Goal: Task Accomplishment & Management: Use online tool/utility

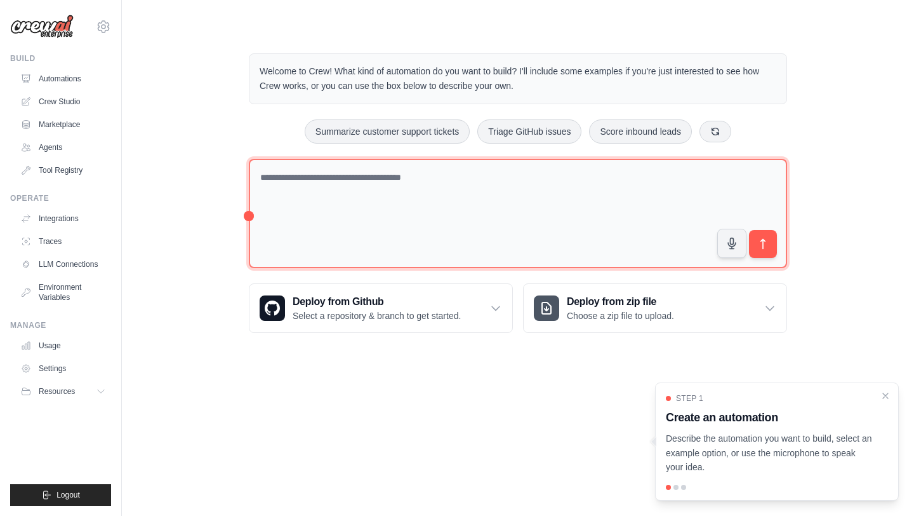
click at [331, 170] on textarea at bounding box center [518, 214] width 538 height 110
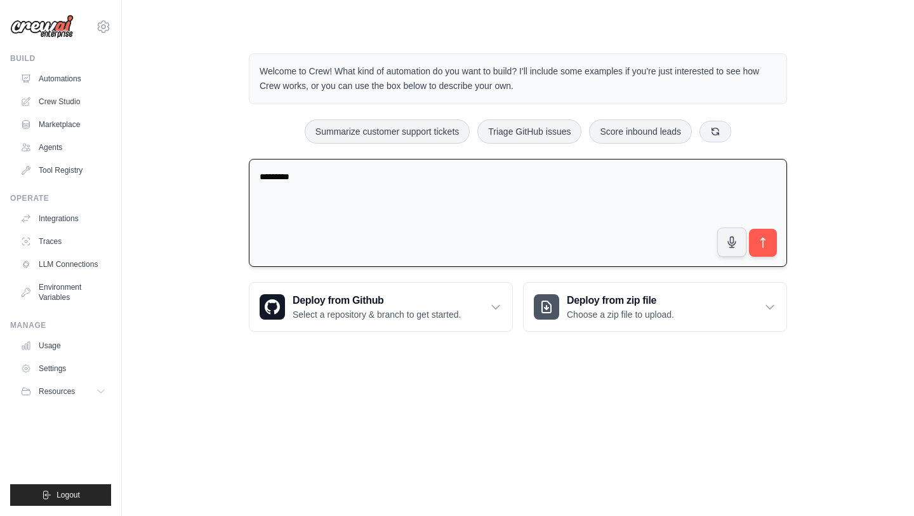
type textarea "********"
click at [334, 165] on textarea "********" at bounding box center [518, 213] width 538 height 109
click at [310, 174] on textarea "********" at bounding box center [518, 213] width 538 height 109
click at [510, 177] on textarea "**********" at bounding box center [518, 213] width 538 height 109
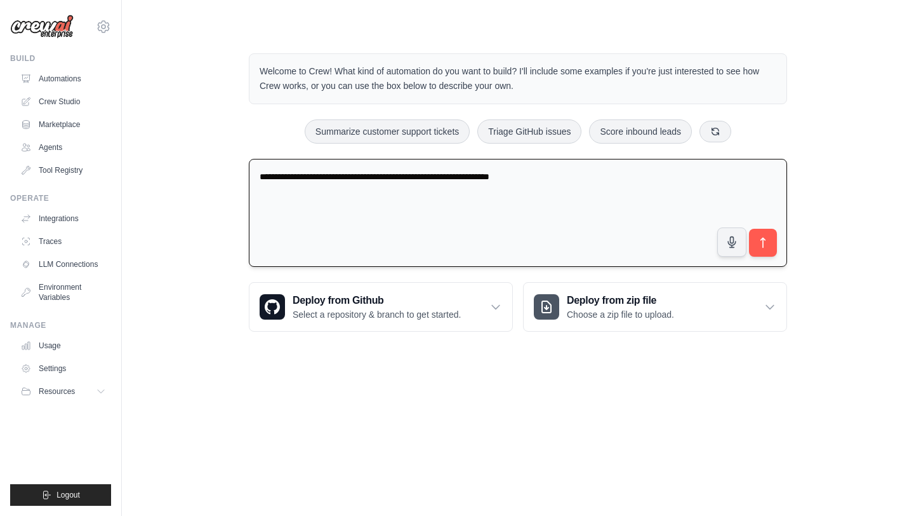
type textarea "**********"
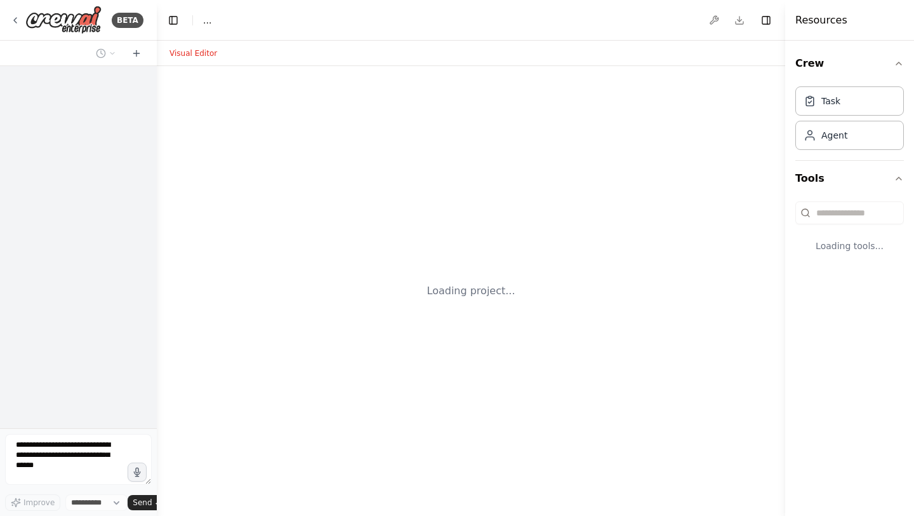
select select "****"
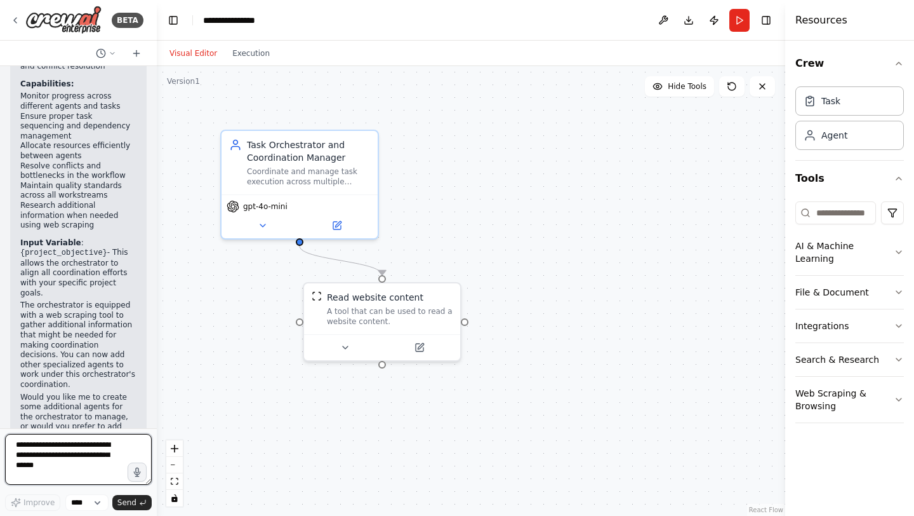
scroll to position [648, 0]
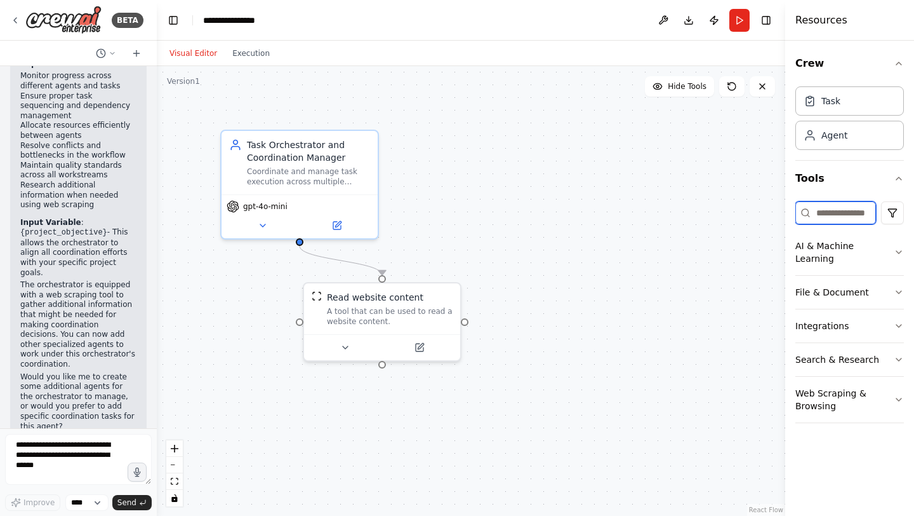
click at [835, 216] on input at bounding box center [836, 212] width 81 height 23
click at [896, 287] on icon "button" at bounding box center [899, 292] width 10 height 10
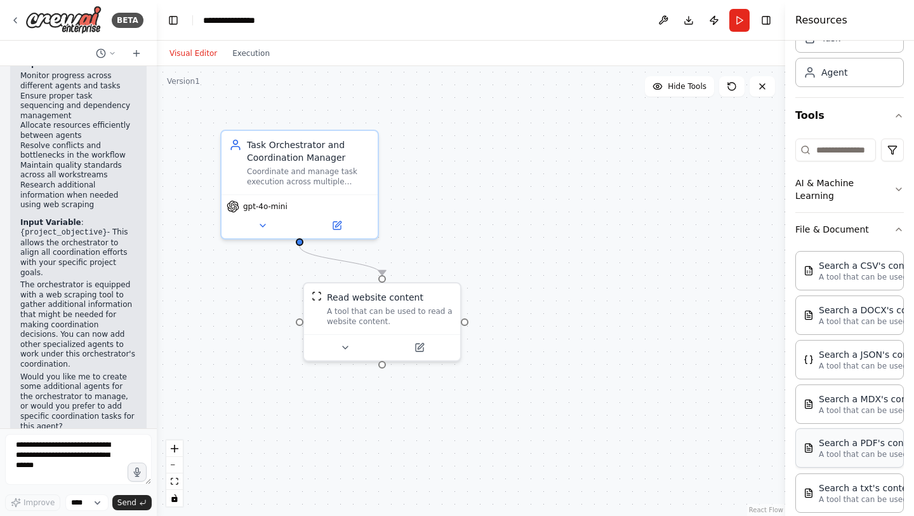
scroll to position [45, 0]
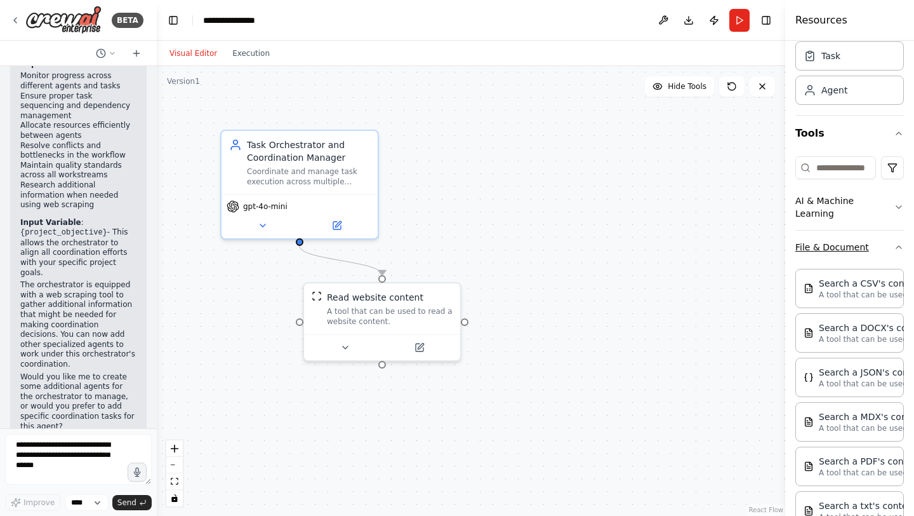
click at [889, 244] on button "File & Document" at bounding box center [850, 246] width 109 height 33
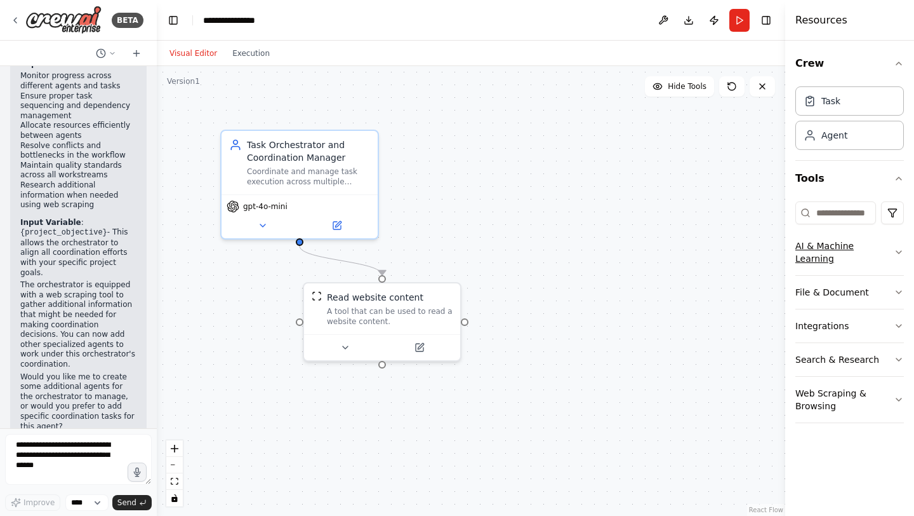
click at [894, 247] on icon "button" at bounding box center [899, 252] width 10 height 10
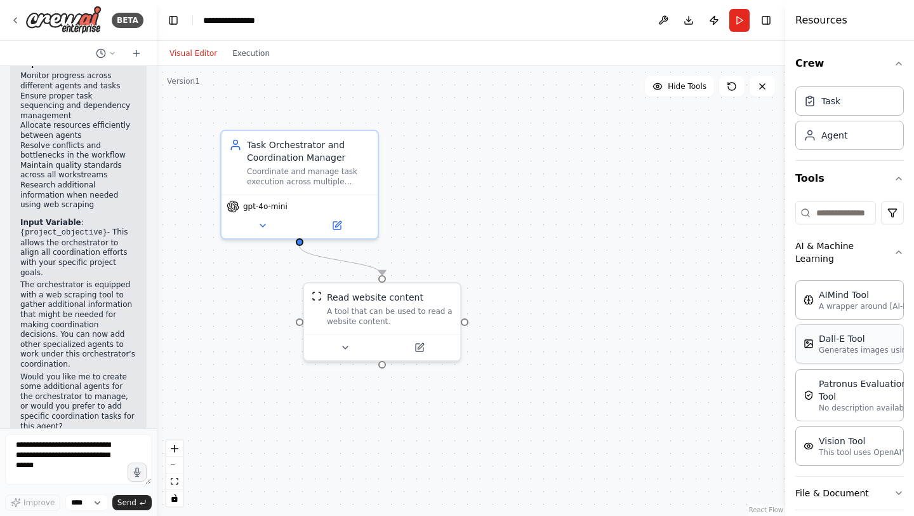
scroll to position [49, 0]
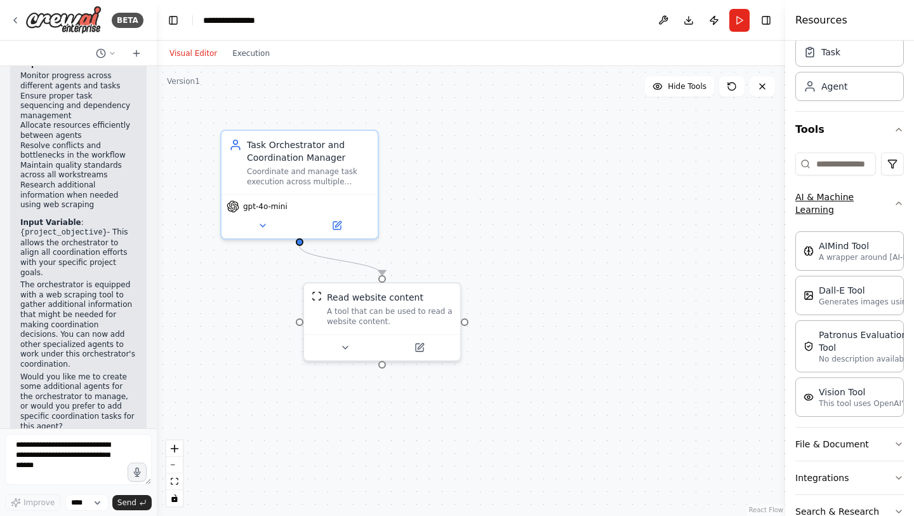
click at [900, 206] on button "AI & Machine Learning" at bounding box center [850, 203] width 109 height 46
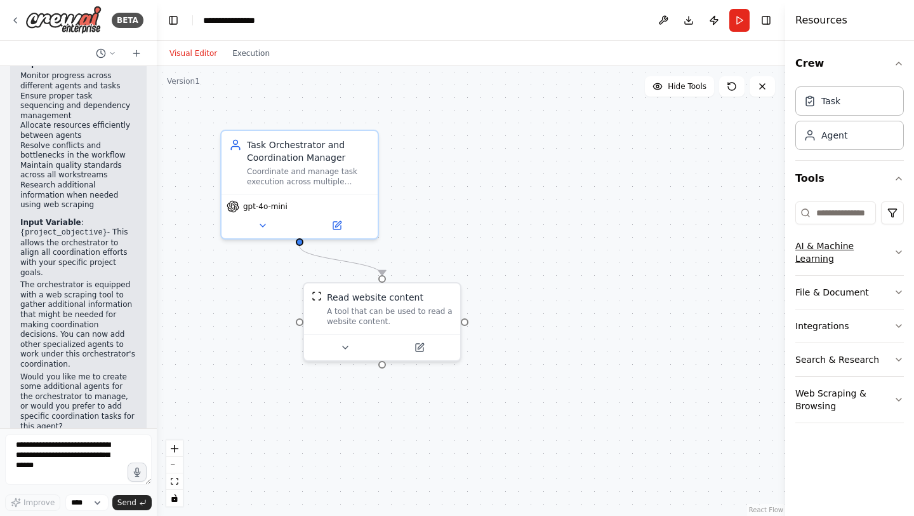
click at [900, 206] on html "BETA create an orchestator agent which coordinates tasks across other agents 14…" at bounding box center [457, 258] width 914 height 516
click at [878, 180] on html "BETA create an orchestator agent which coordinates tasks across other agents 14…" at bounding box center [457, 258] width 914 height 516
click at [887, 276] on button "File & Document" at bounding box center [850, 292] width 109 height 33
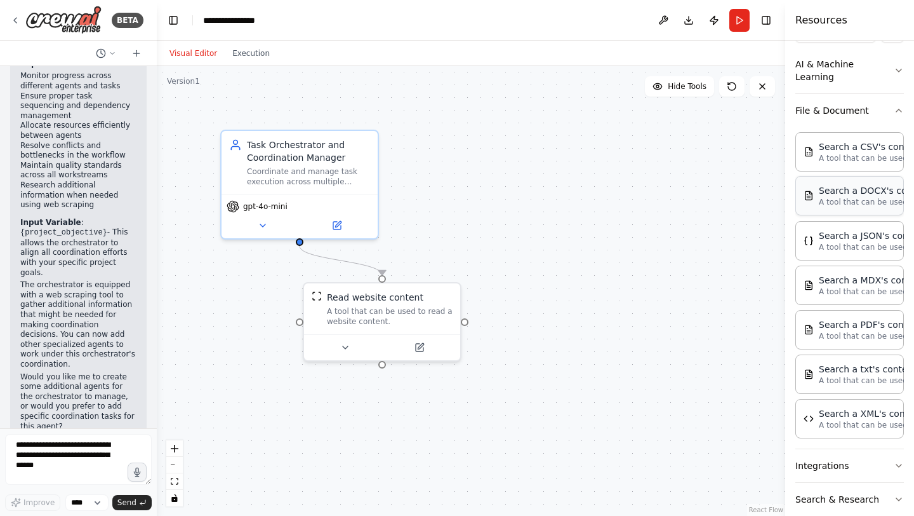
scroll to position [236, 0]
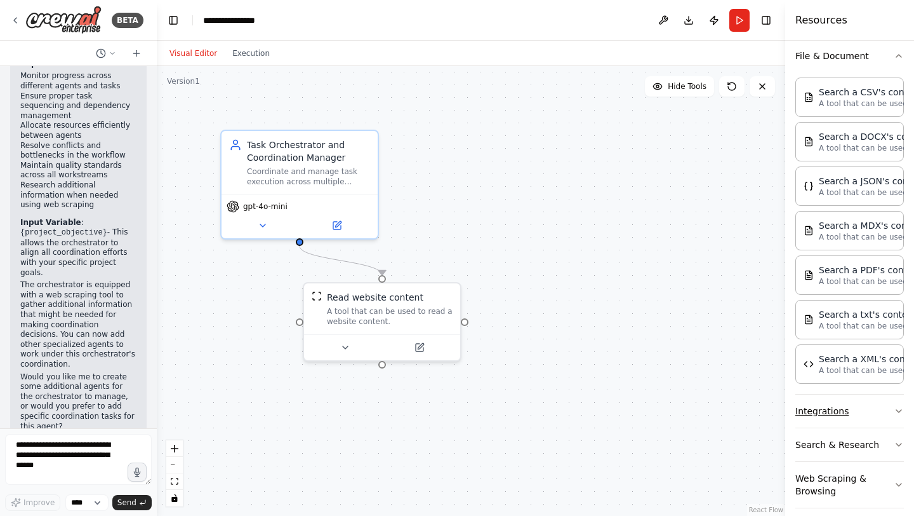
click at [846, 401] on button "Integrations" at bounding box center [850, 410] width 109 height 33
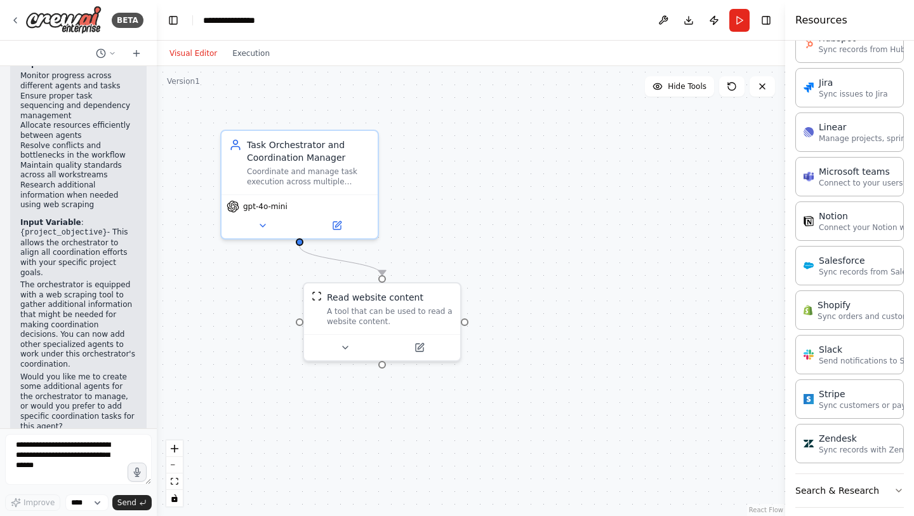
scroll to position [1091, 0]
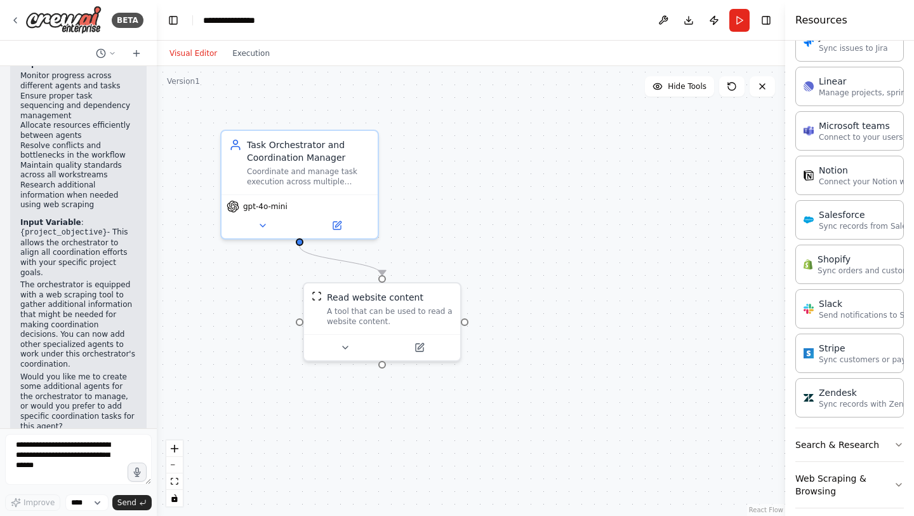
click at [856, 448] on div "Search & Research" at bounding box center [850, 445] width 109 height 34
click at [863, 436] on button "Search & Research" at bounding box center [850, 444] width 109 height 33
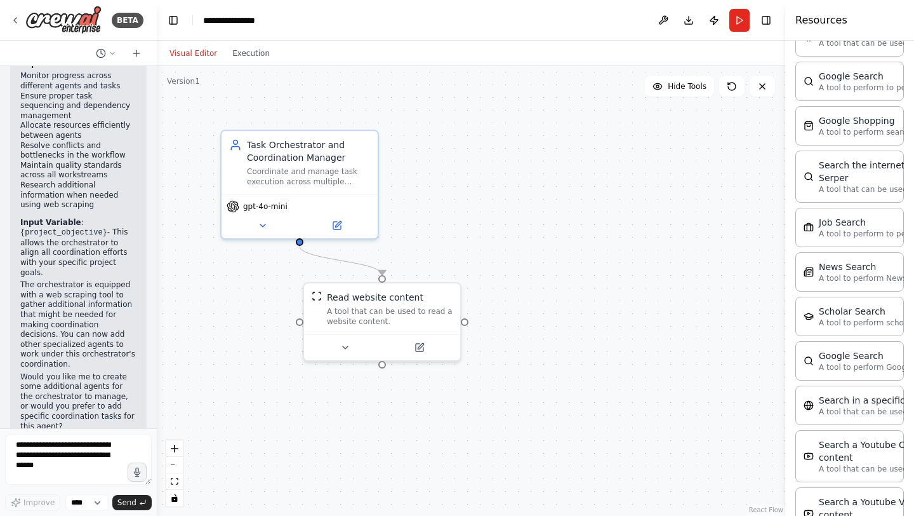
scroll to position [1736, 0]
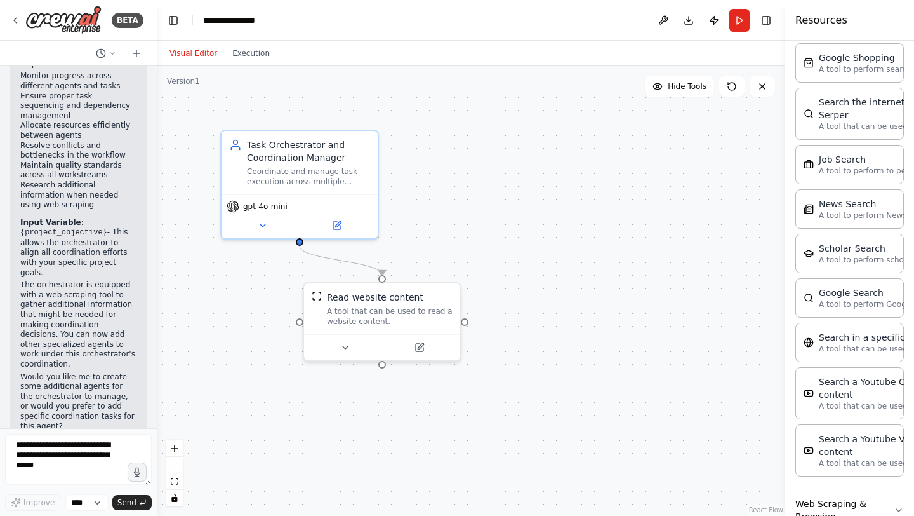
click at [865, 489] on button "Web Scraping & Browsing" at bounding box center [850, 510] width 109 height 46
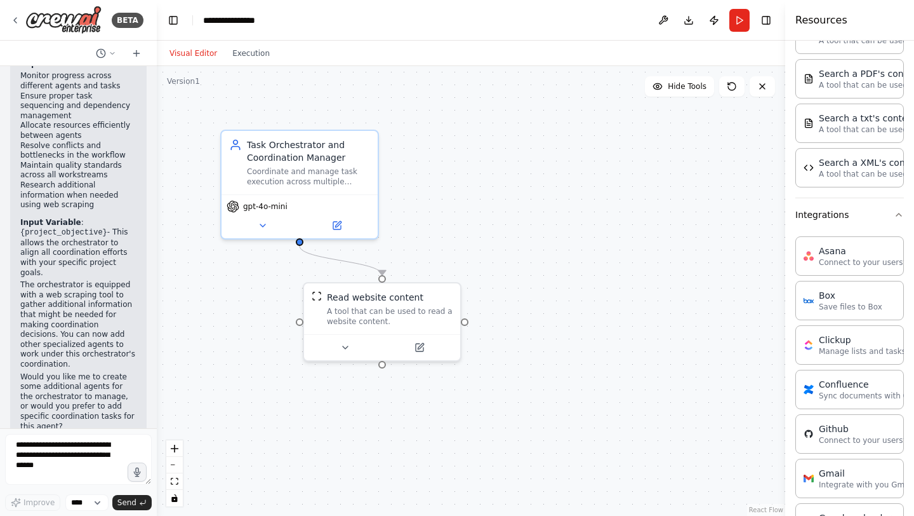
scroll to position [0, 0]
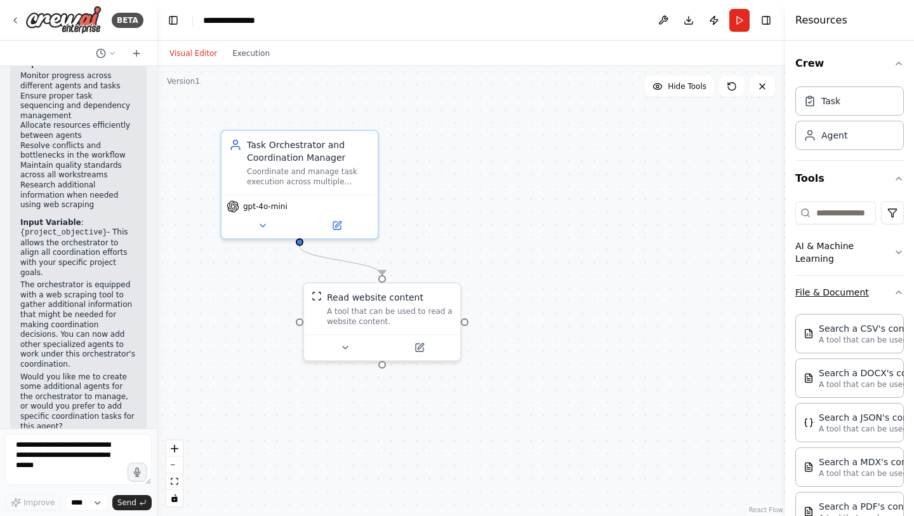
click at [892, 276] on button "File & Document" at bounding box center [850, 292] width 109 height 33
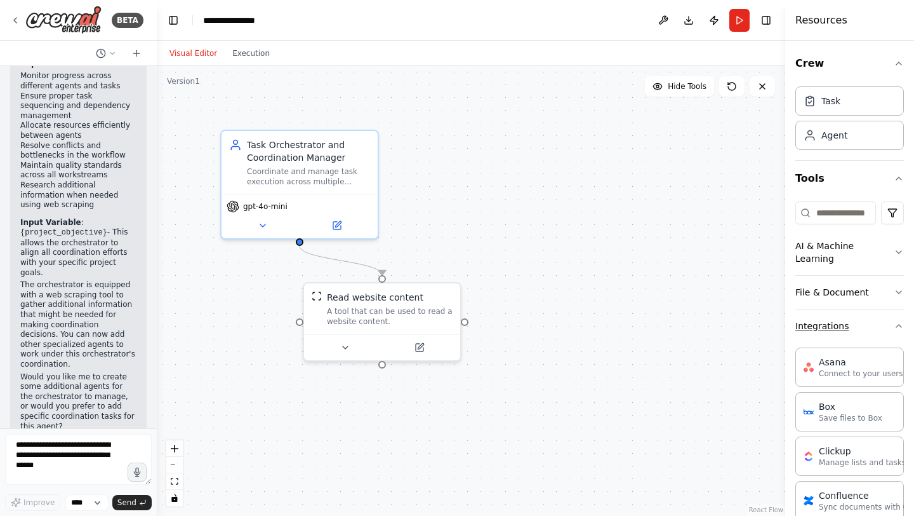
click at [897, 309] on button "Integrations" at bounding box center [850, 325] width 109 height 33
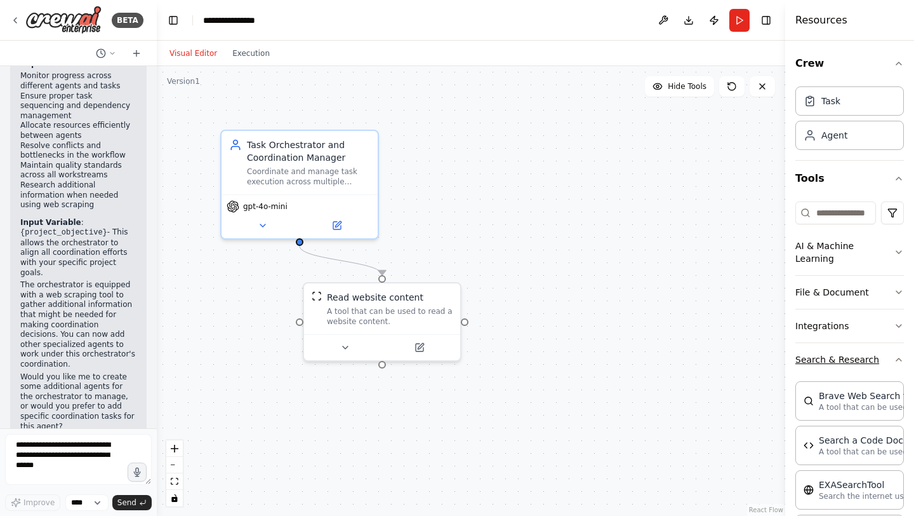
click at [896, 354] on icon "button" at bounding box center [899, 359] width 10 height 10
click at [889, 382] on button "Web Scraping & Browsing" at bounding box center [850, 399] width 109 height 46
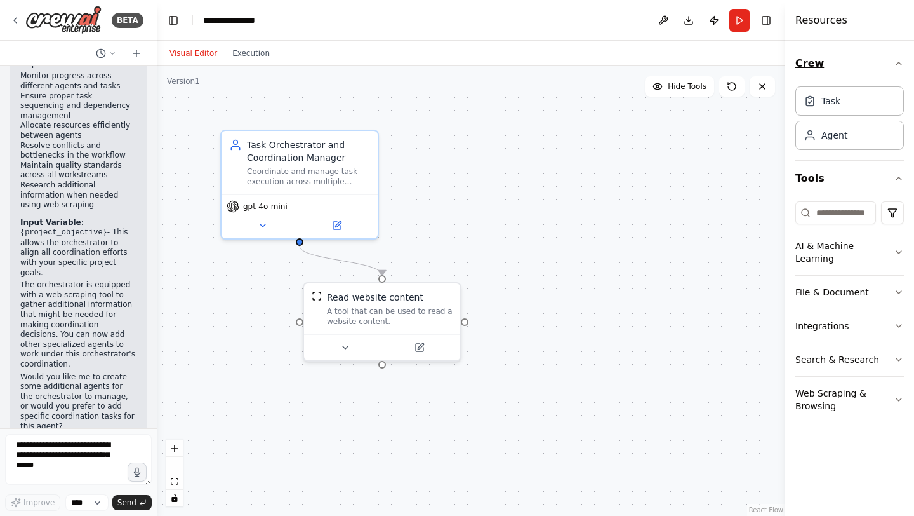
click at [900, 67] on icon "button" at bounding box center [899, 63] width 10 height 10
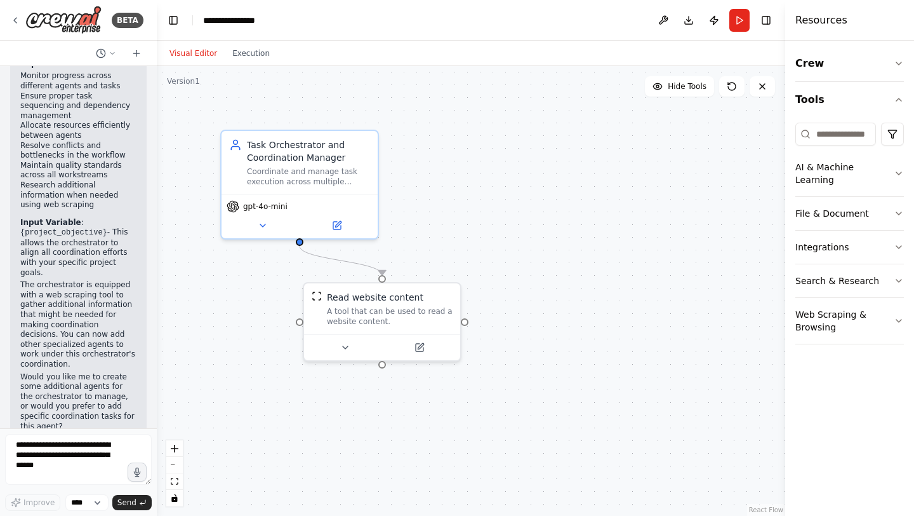
click at [702, 248] on div ".deletable-edge-delete-btn { width: 20px; height: 20px; border: 0px solid #ffff…" at bounding box center [471, 291] width 629 height 450
click at [689, 24] on button "Download" at bounding box center [689, 20] width 20 height 23
